Goal: Entertainment & Leisure: Consume media (video, audio)

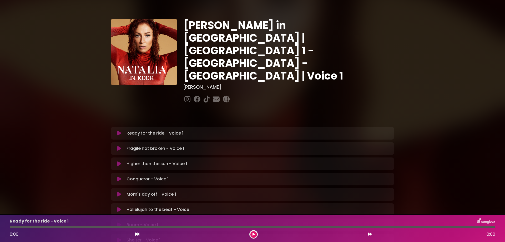
click at [120, 146] on icon at bounding box center [119, 148] width 4 height 5
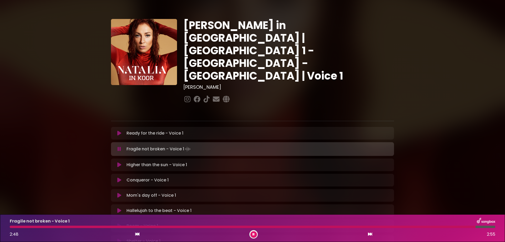
click at [255, 234] on button at bounding box center [254, 234] width 7 height 7
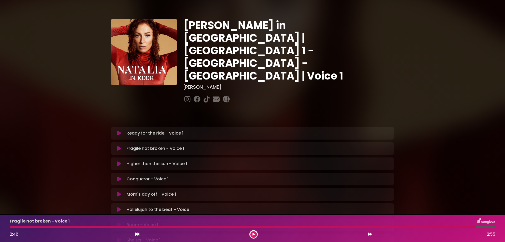
click at [16, 225] on div "Fragile not broken - Voice 1 2:48 2:55" at bounding box center [253, 228] width 492 height 21
click at [16, 227] on div at bounding box center [243, 227] width 467 height 2
click at [254, 234] on icon at bounding box center [254, 234] width 2 height 3
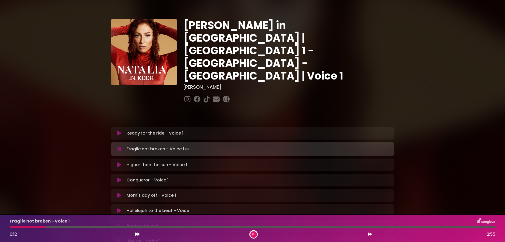
click at [18, 228] on div "Fragile not broken - Voice 1 0:12 2:55" at bounding box center [253, 228] width 492 height 21
click at [20, 226] on div at bounding box center [28, 227] width 37 height 2
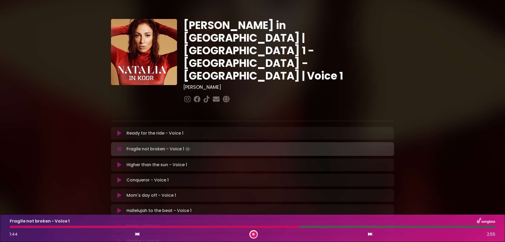
click at [19, 226] on div at bounding box center [155, 227] width 290 height 2
click at [16, 226] on div at bounding box center [154, 227] width 288 height 2
click at [296, 227] on div at bounding box center [188, 227] width 356 height 2
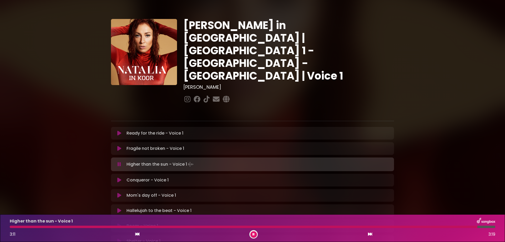
click at [158, 161] on p "Higher than the sun - Voice 1 Loading Track..." at bounding box center [161, 164] width 68 height 7
click at [15, 227] on div at bounding box center [246, 227] width 473 height 2
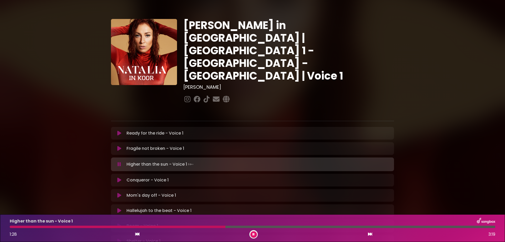
click at [126, 161] on div "Higher than the sun - Voice 1 Loading Track..." at bounding box center [258, 164] width 267 height 7
click at [255, 234] on button at bounding box center [254, 234] width 7 height 7
